Goal: Task Accomplishment & Management: Use online tool/utility

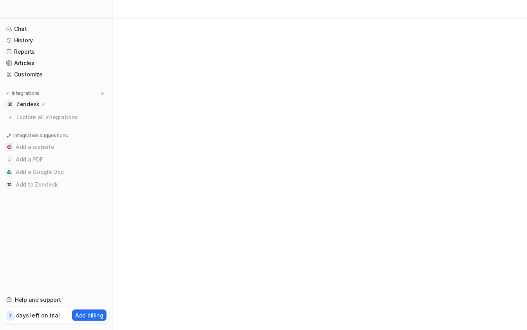
click at [41, 105] on icon at bounding box center [43, 104] width 5 height 6
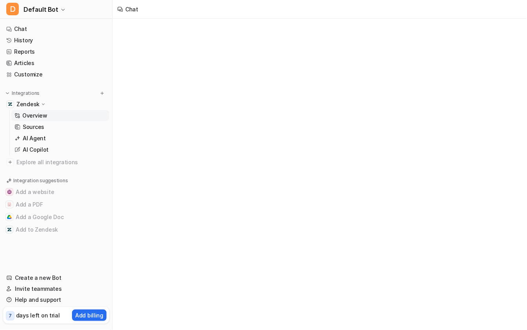
click at [42, 117] on p "Overview" at bounding box center [34, 116] width 25 height 8
type textarea "**********"
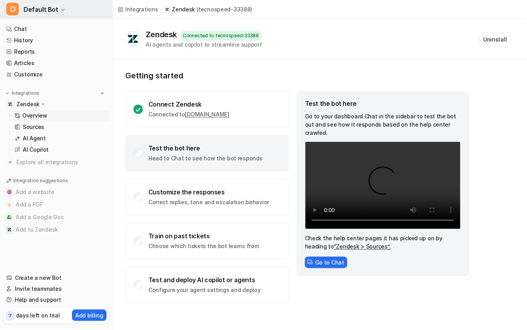
click at [52, 7] on span "Default Bot" at bounding box center [41, 9] width 35 height 11
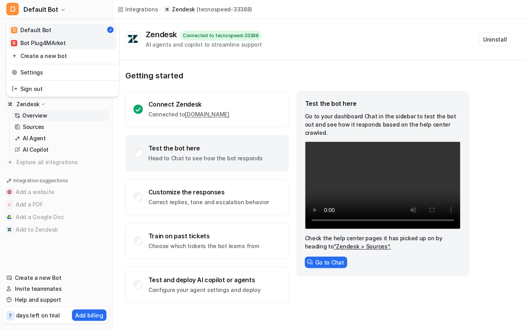
click at [99, 45] on link "B Bot Plug4MArket" at bounding box center [63, 42] width 108 height 13
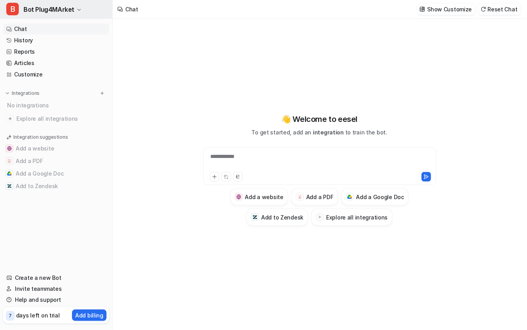
type textarea "**********"
click at [47, 42] on link "History" at bounding box center [56, 40] width 106 height 11
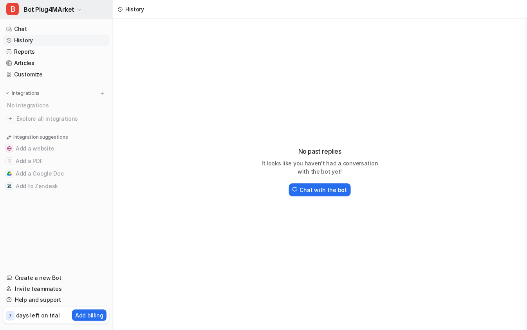
click at [71, 13] on span "Bot Plug4MArket" at bounding box center [49, 9] width 51 height 11
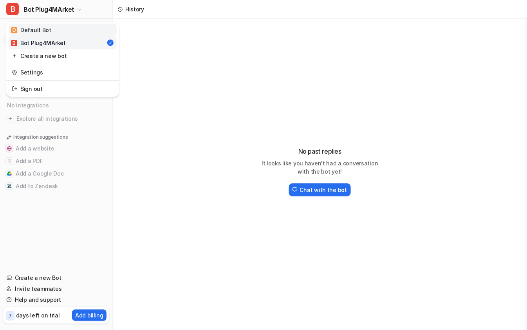
click at [67, 29] on link "D Default Bot" at bounding box center [63, 30] width 108 height 13
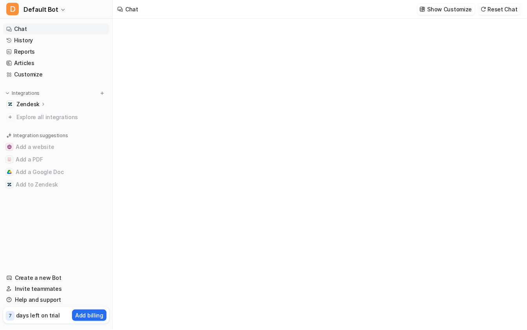
click at [38, 104] on div "Zendesk" at bounding box center [31, 104] width 30 height 8
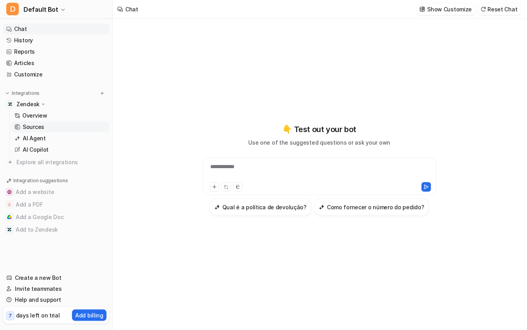
click at [46, 127] on link "Sources" at bounding box center [60, 126] width 98 height 11
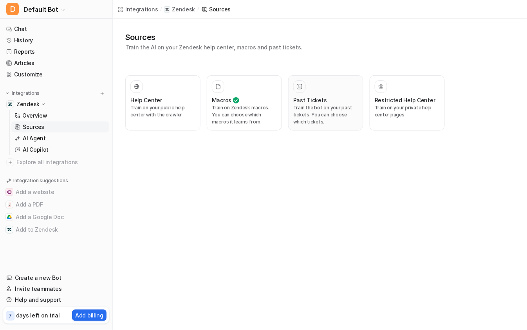
click at [304, 104] on p "Train the bot on your past tickets. You can choose which tickets." at bounding box center [325, 114] width 65 height 21
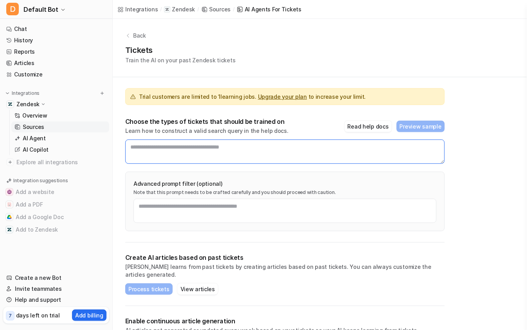
click at [218, 152] on textarea at bounding box center [285, 151] width 320 height 24
